Goal: Information Seeking & Learning: Learn about a topic

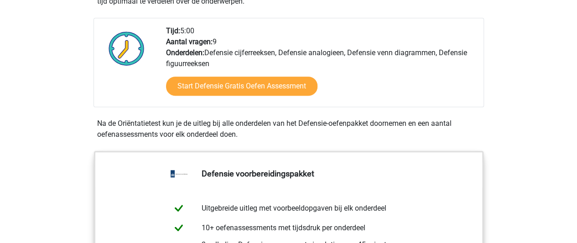
scroll to position [304, 0]
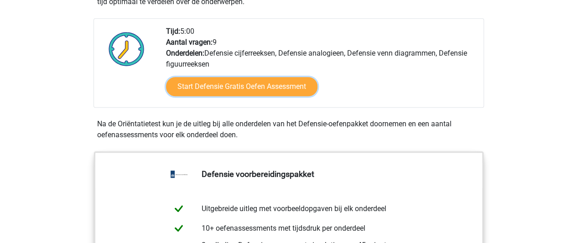
click at [207, 82] on link "Start Defensie Gratis Oefen Assessment" at bounding box center [241, 86] width 151 height 19
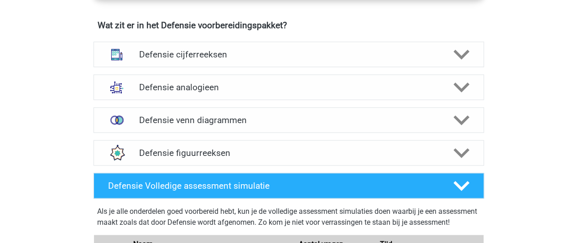
scroll to position [665, 0]
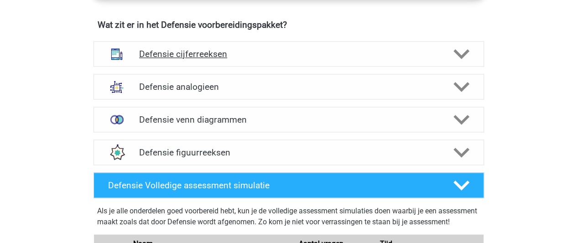
click at [158, 52] on h4 "Defensie cijferreeksen" at bounding box center [288, 54] width 299 height 10
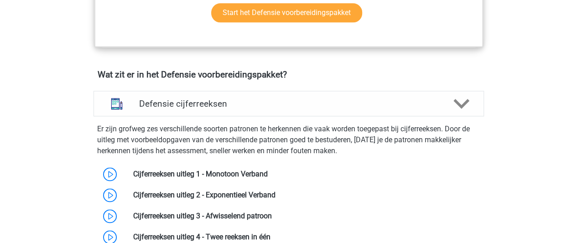
scroll to position [692, 0]
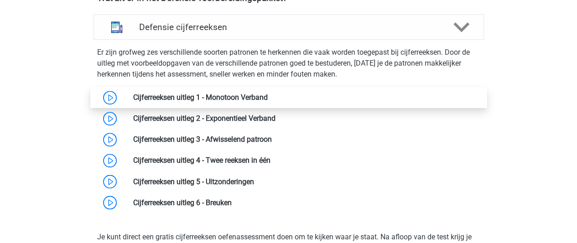
click at [268, 96] on link at bounding box center [268, 97] width 0 height 9
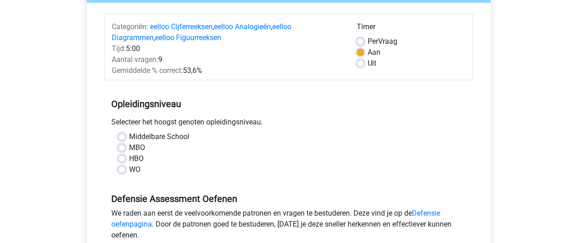
scroll to position [118, 0]
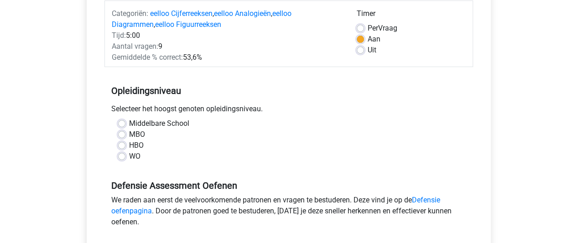
click at [137, 136] on label "MBO" at bounding box center [137, 134] width 16 height 11
click at [125, 136] on input "MBO" at bounding box center [121, 133] width 7 height 9
radio input "true"
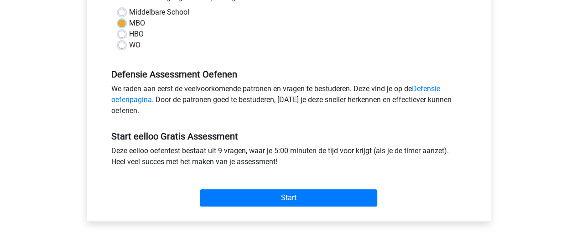
scroll to position [233, 0]
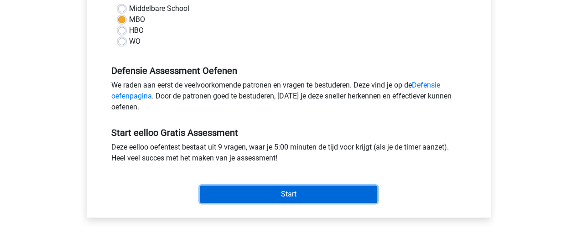
click at [252, 199] on input "Start" at bounding box center [288, 194] width 177 height 17
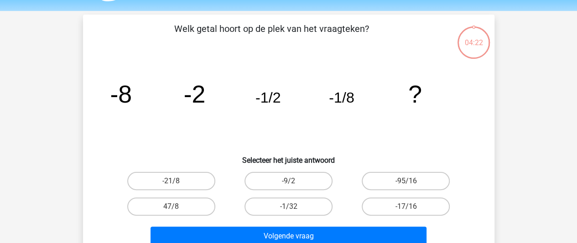
scroll to position [26, 0]
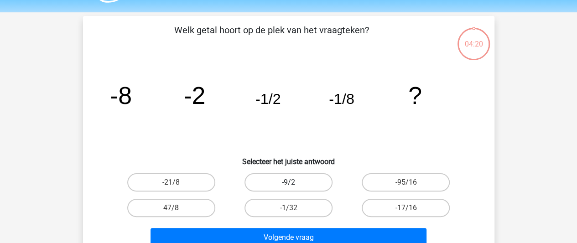
click at [279, 178] on label "-9/2" at bounding box center [289, 182] width 88 height 18
click at [288, 182] on input "-9/2" at bounding box center [291, 185] width 6 height 6
radio input "true"
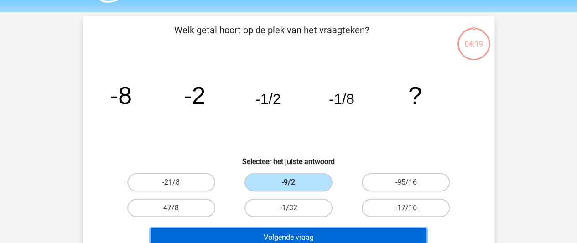
click at [288, 233] on button "Volgende vraag" at bounding box center [289, 237] width 276 height 19
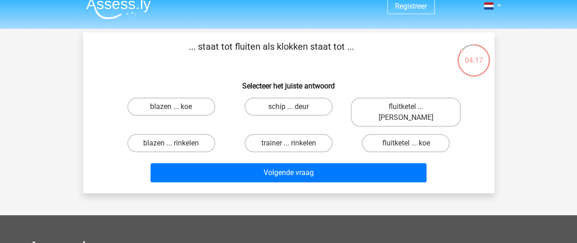
scroll to position [7, 0]
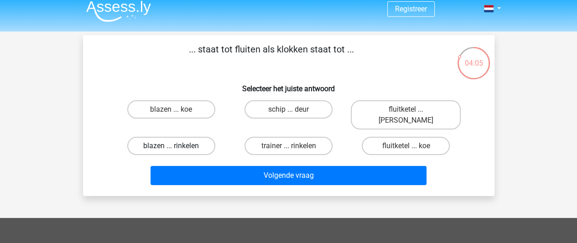
click at [186, 137] on label "blazen ... rinkelen" at bounding box center [171, 146] width 88 height 18
click at [177, 146] on input "blazen ... rinkelen" at bounding box center [174, 149] width 6 height 6
radio input "true"
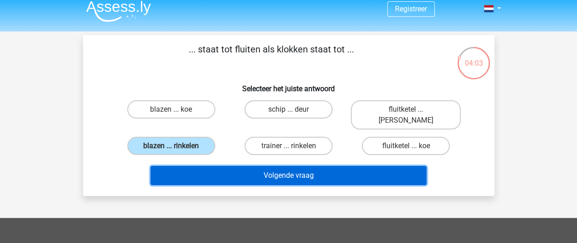
click at [254, 166] on button "Volgende vraag" at bounding box center [289, 175] width 276 height 19
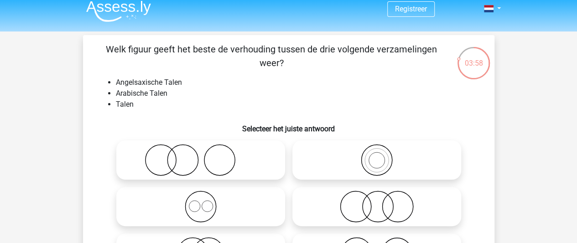
click at [279, 165] on icon at bounding box center [201, 160] width 162 height 32
click at [207, 156] on input "radio" at bounding box center [204, 153] width 6 height 6
radio input "true"
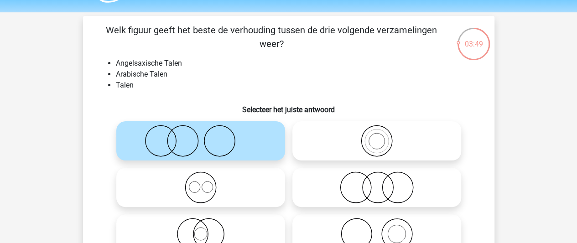
scroll to position [51, 0]
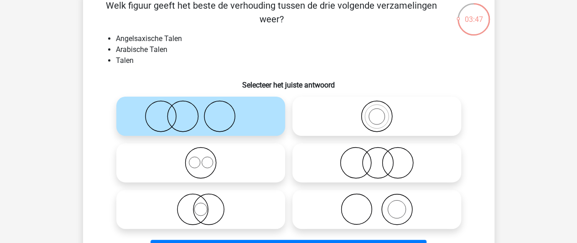
click at [326, 169] on icon at bounding box center [377, 163] width 162 height 32
click at [377, 158] on input "radio" at bounding box center [380, 155] width 6 height 6
radio input "true"
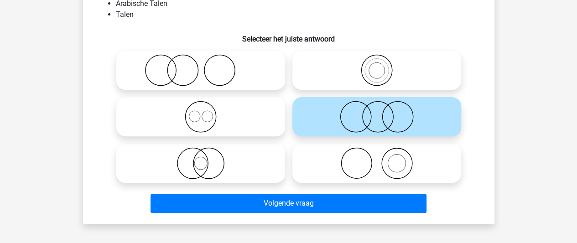
scroll to position [97, 0]
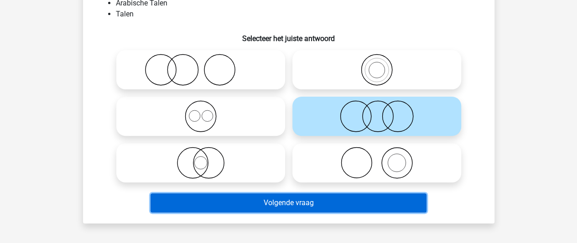
click at [305, 202] on button "Volgende vraag" at bounding box center [289, 202] width 276 height 19
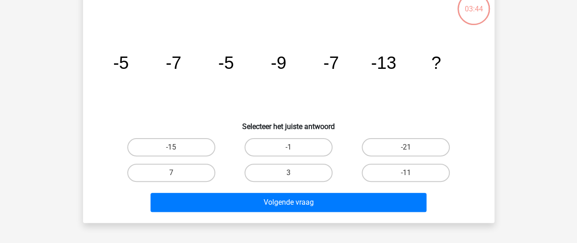
scroll to position [42, 0]
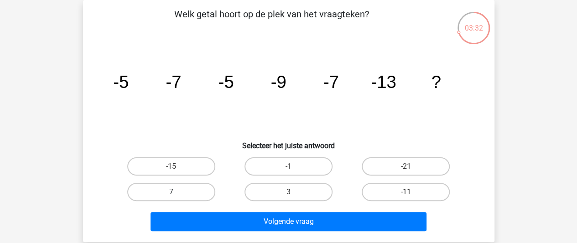
click at [193, 185] on label "7" at bounding box center [171, 192] width 88 height 18
click at [177, 192] on input "7" at bounding box center [174, 195] width 6 height 6
radio input "true"
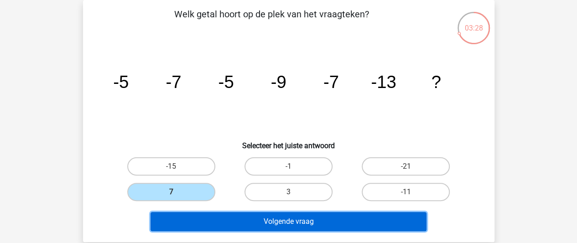
click at [281, 213] on button "Volgende vraag" at bounding box center [289, 221] width 276 height 19
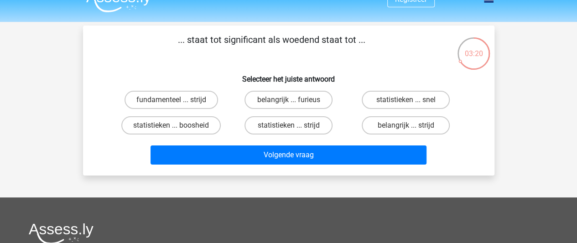
scroll to position [0, 0]
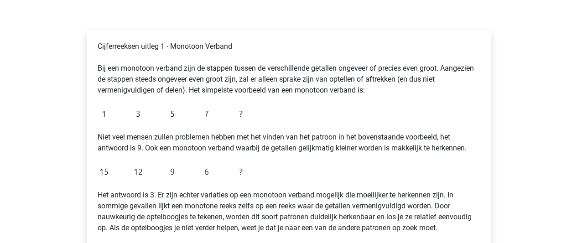
scroll to position [129, 0]
